Goal: Task Accomplishment & Management: Use online tool/utility

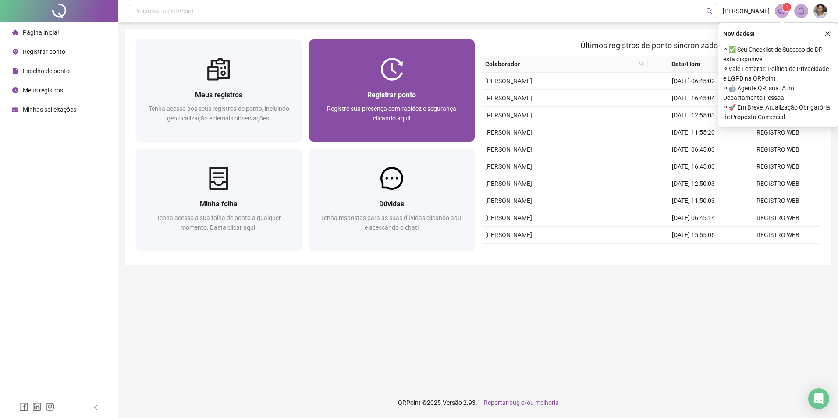
click at [369, 133] on div "Registre sua presença com rapidez e segurança clicando aqui!" at bounding box center [392, 118] width 145 height 29
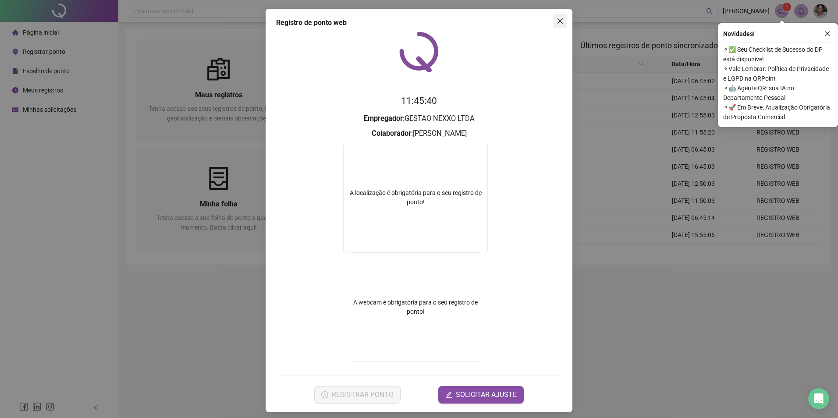
click at [557, 20] on icon "close" at bounding box center [560, 21] width 7 height 7
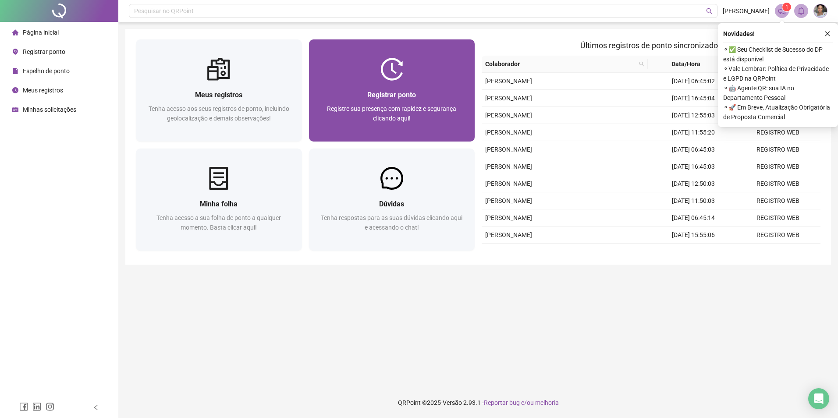
click at [435, 95] on div "Registrar ponto" at bounding box center [392, 94] width 145 height 11
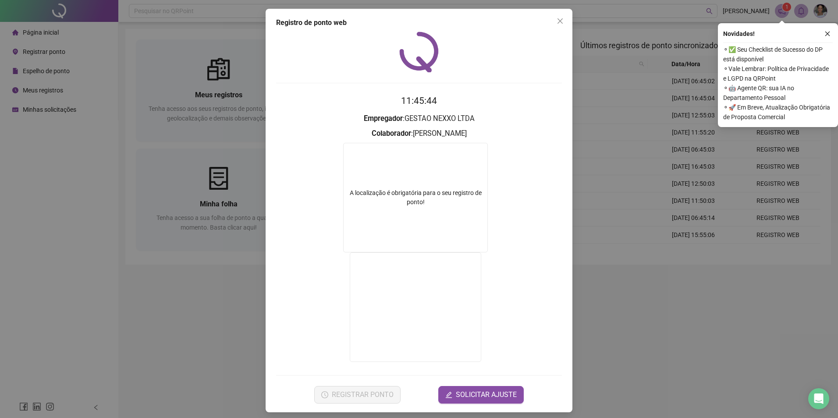
drag, startPoint x: 558, startPoint y: 22, endPoint x: 521, endPoint y: 58, distance: 51.1
click at [558, 23] on icon "close" at bounding box center [560, 21] width 7 height 7
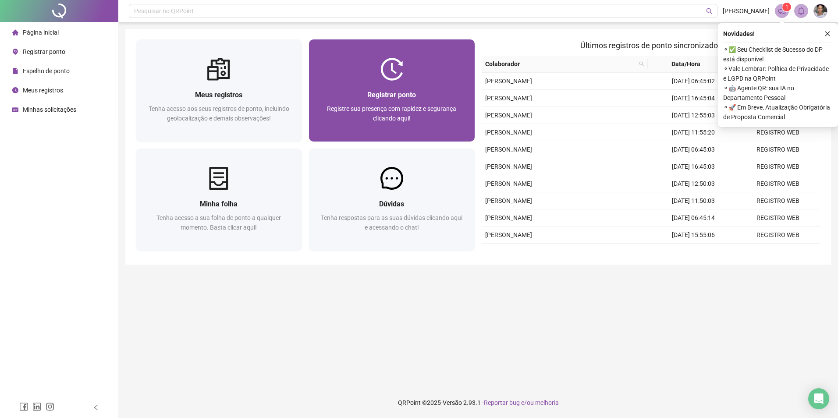
click at [460, 100] on div "Registrar ponto" at bounding box center [392, 94] width 145 height 11
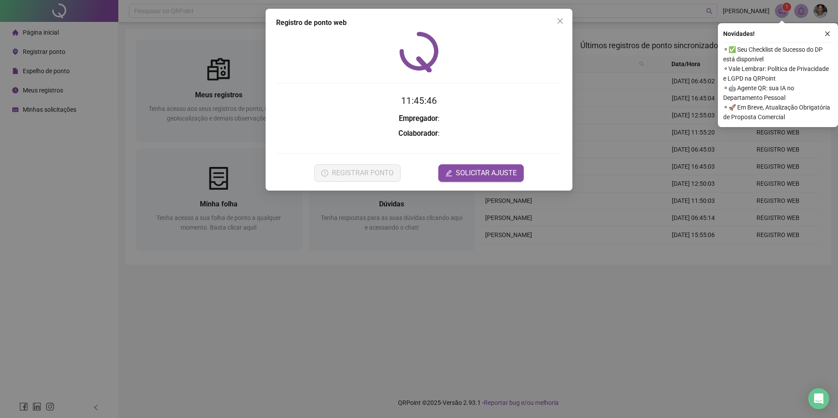
click at [390, 79] on div "11:45:46 Empregador : Colaborador : REGISTRAR PONTO SOLICITAR AJUSTE" at bounding box center [419, 107] width 286 height 150
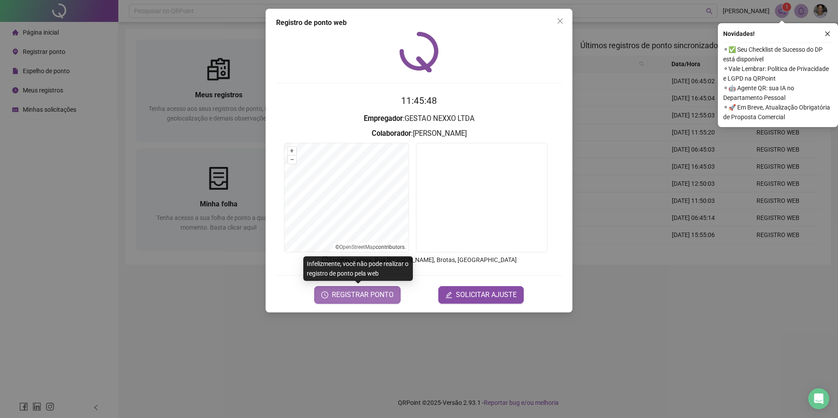
click at [373, 296] on span "REGISTRAR PONTO" at bounding box center [363, 295] width 62 height 11
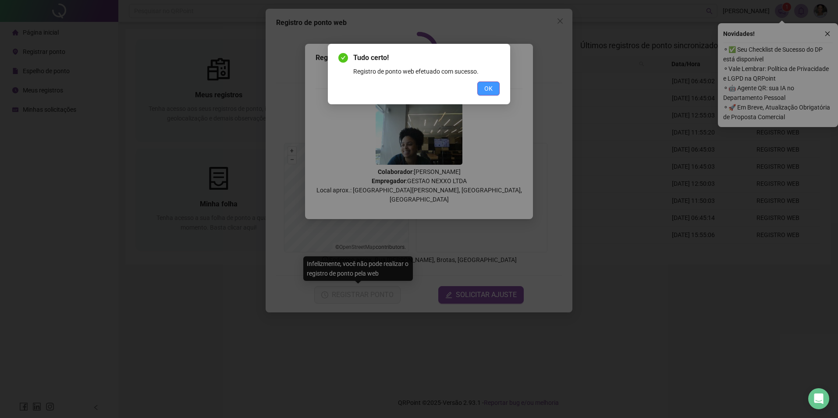
click at [479, 87] on button "OK" at bounding box center [488, 89] width 22 height 14
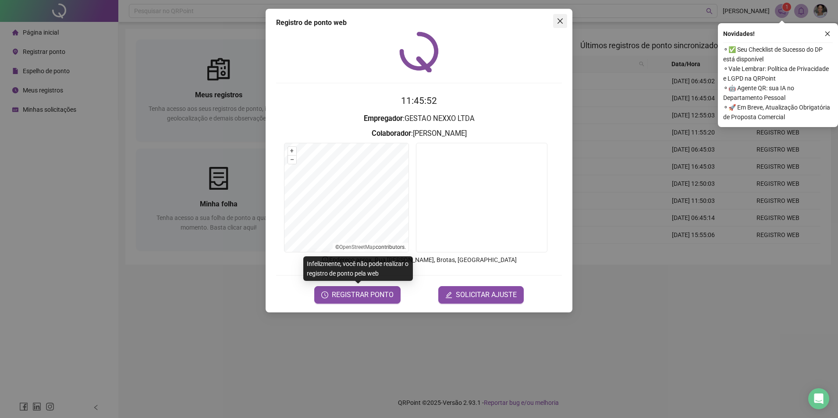
click at [563, 21] on icon "close" at bounding box center [560, 21] width 7 height 7
